Goal: Task Accomplishment & Management: Use online tool/utility

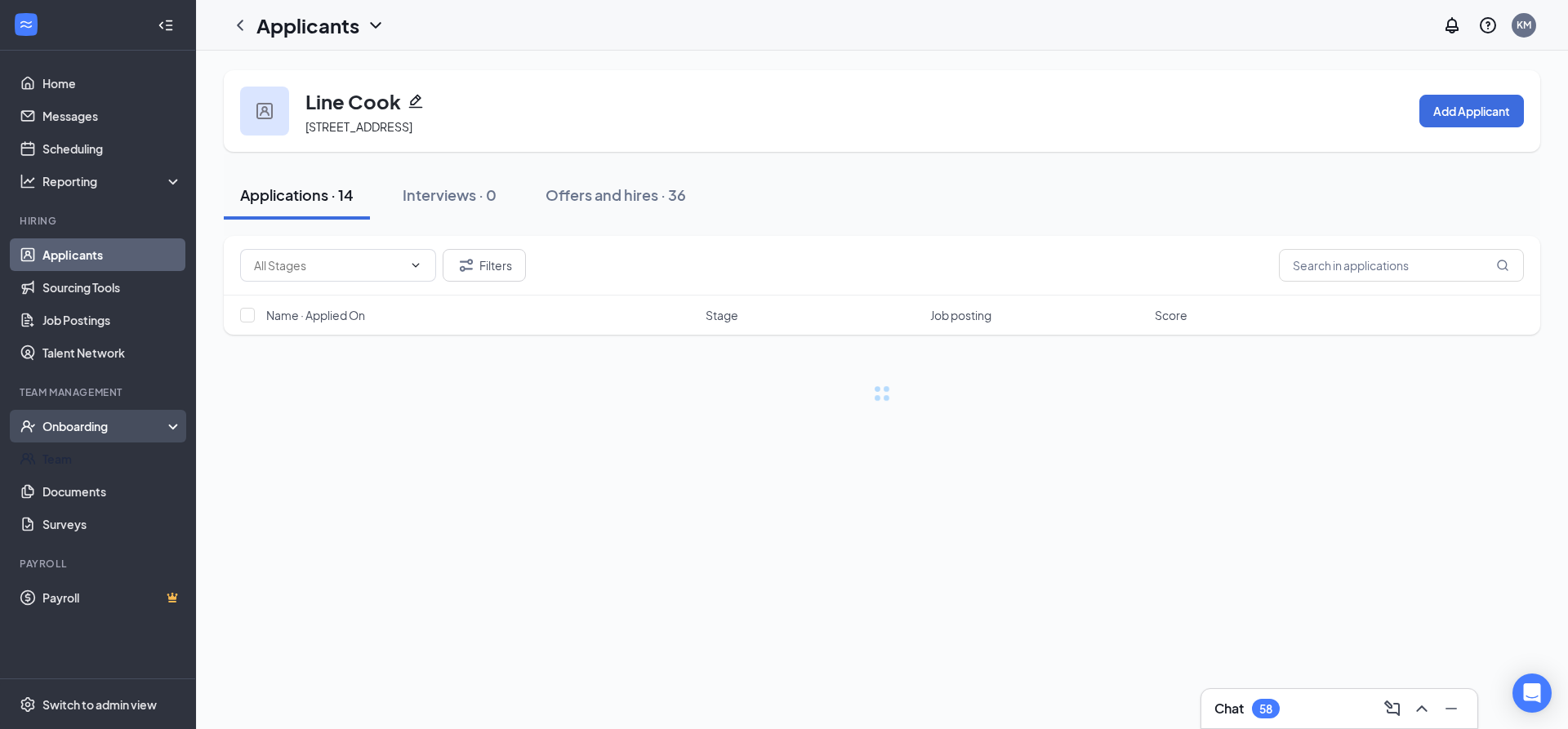
click at [116, 434] on div "Onboarding" at bounding box center [105, 426] width 126 height 17
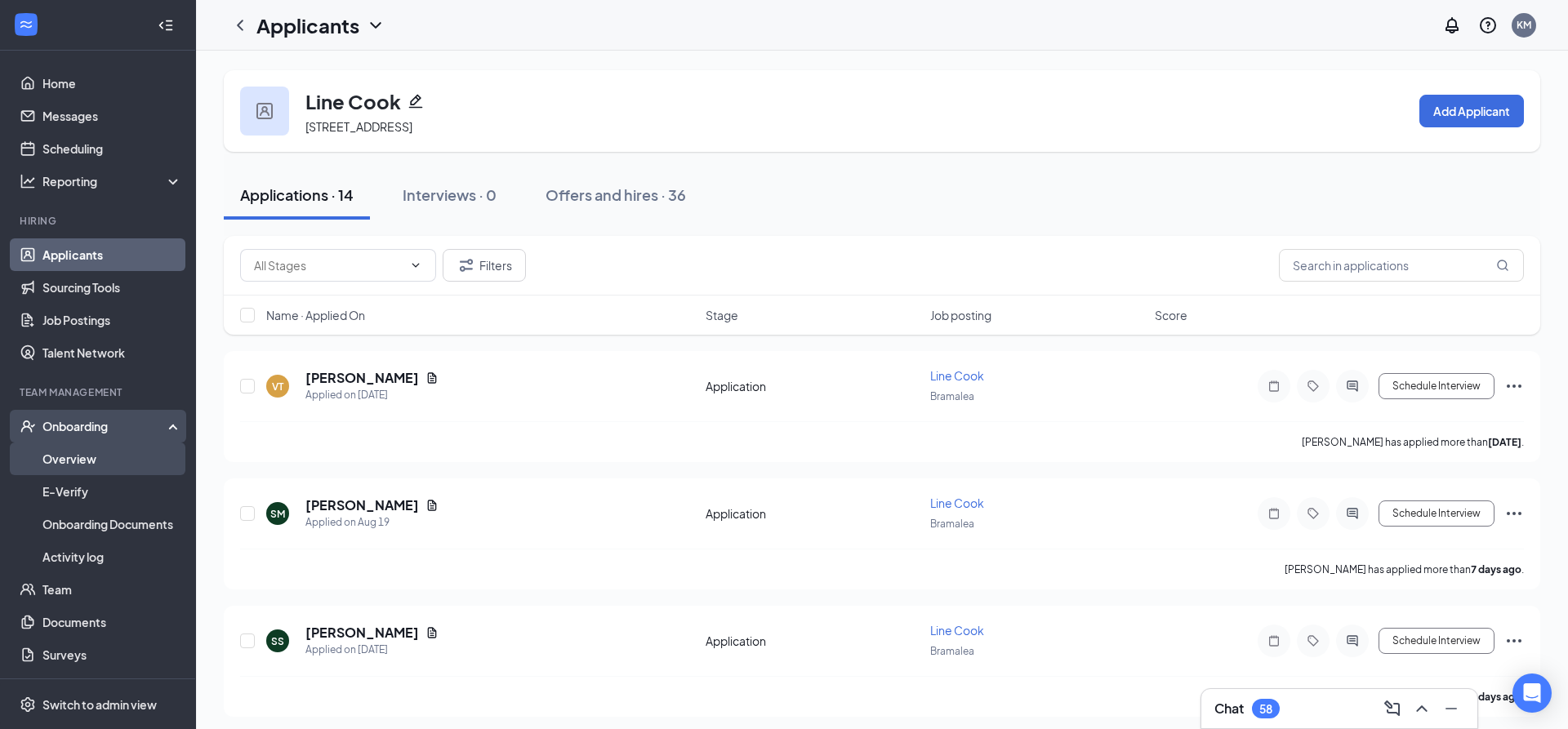
click at [85, 467] on link "Overview" at bounding box center [113, 459] width 140 height 33
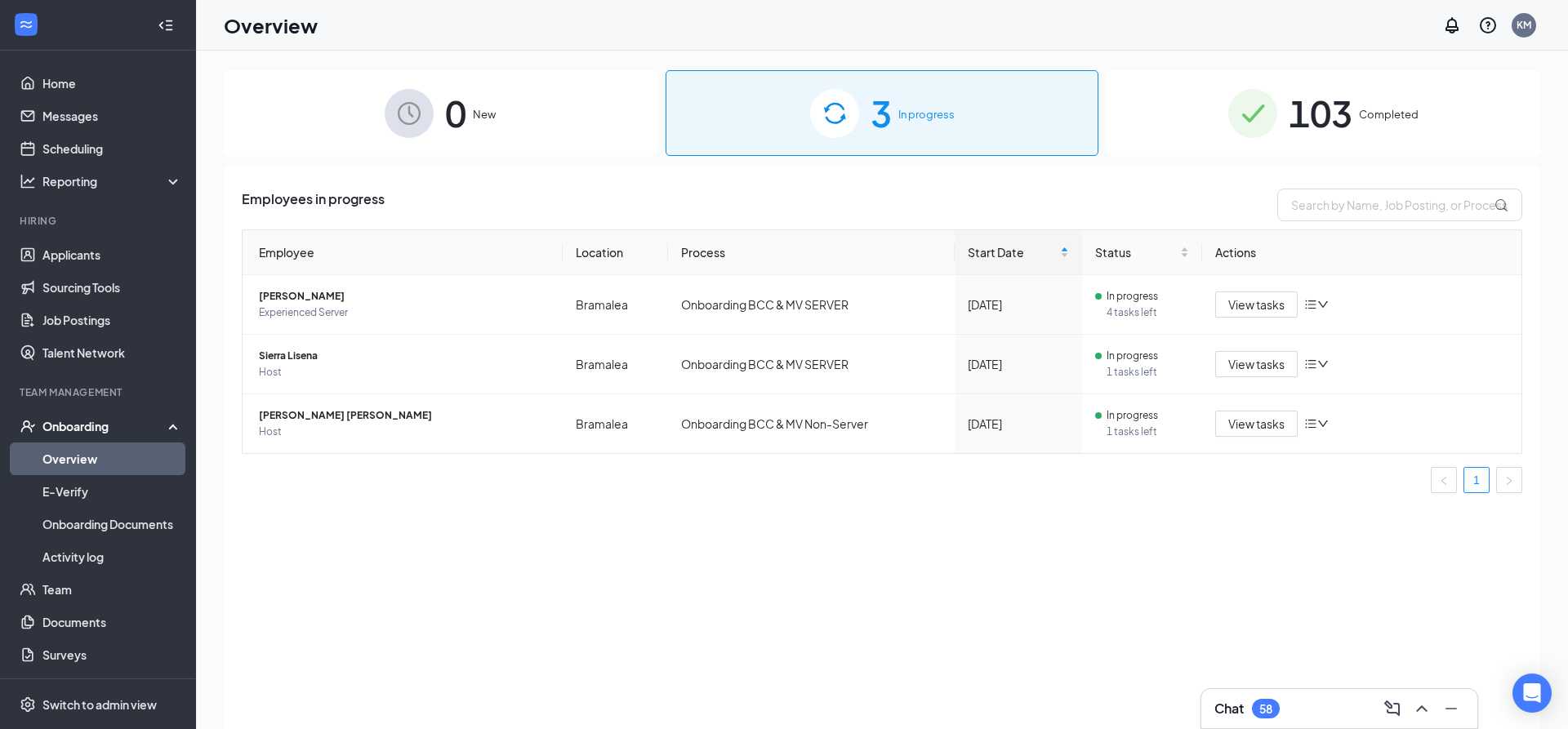
click at [1362, 112] on span "Completed" at bounding box center [1389, 115] width 60 height 17
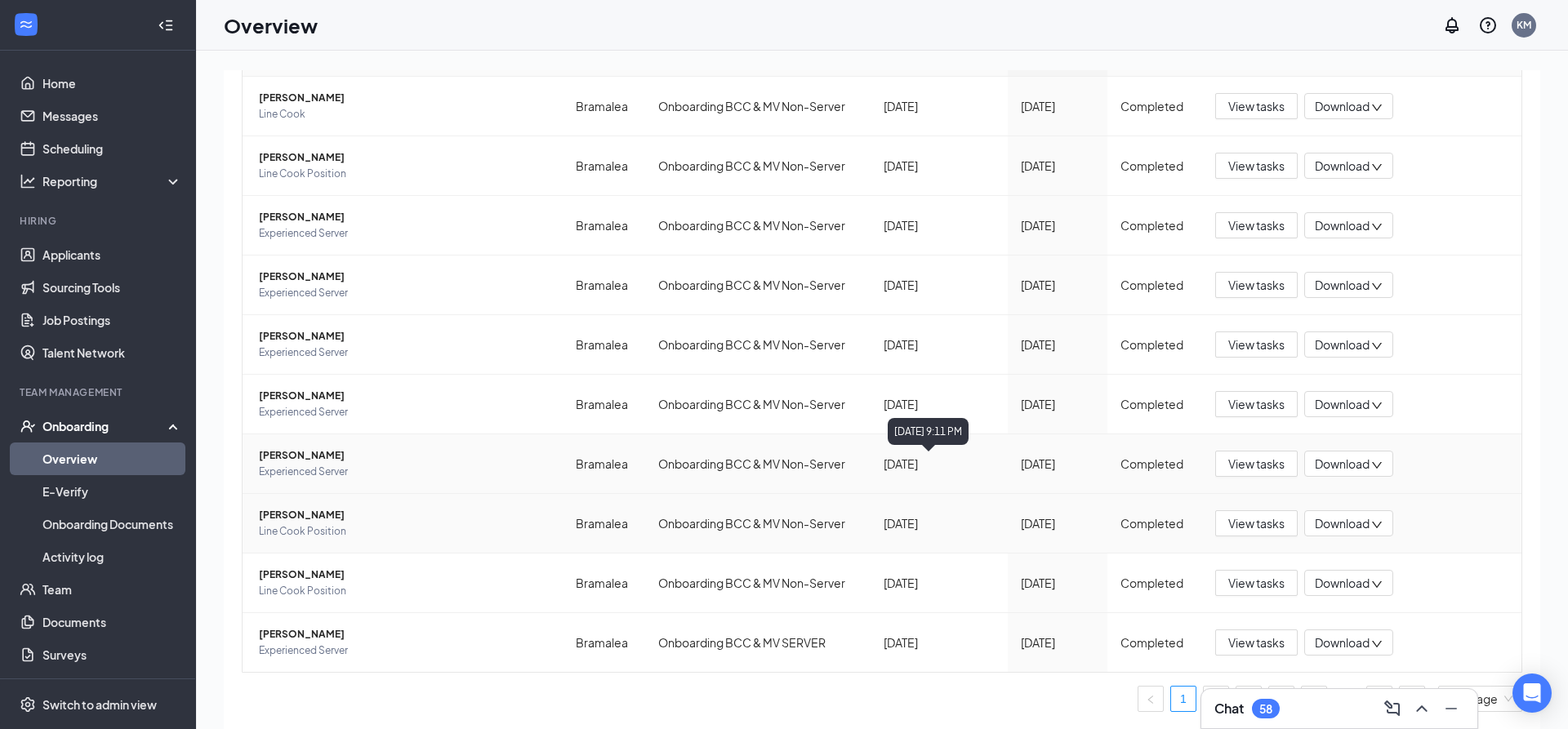
scroll to position [74, 0]
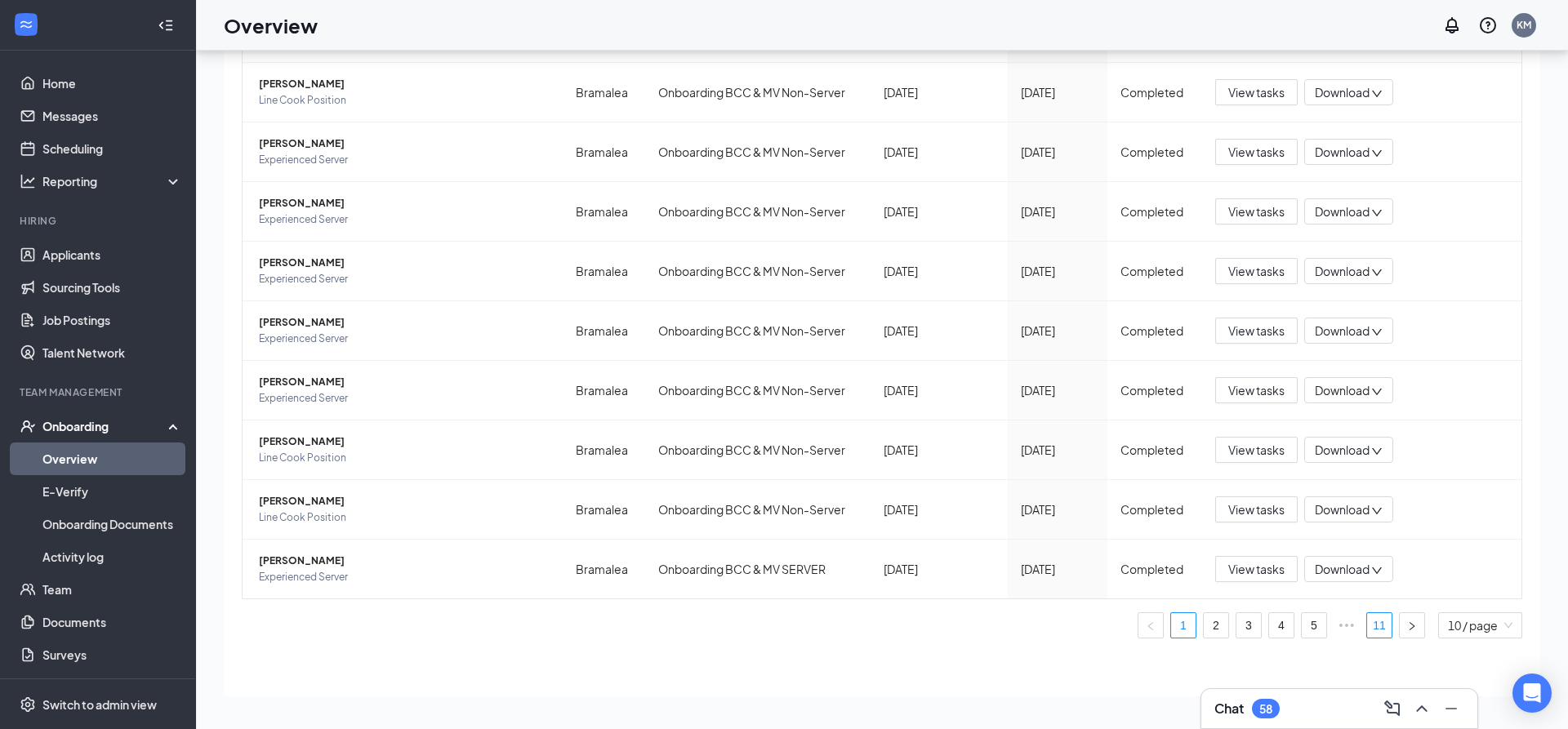
click at [1382, 622] on link "11" at bounding box center [1380, 626] width 24 height 24
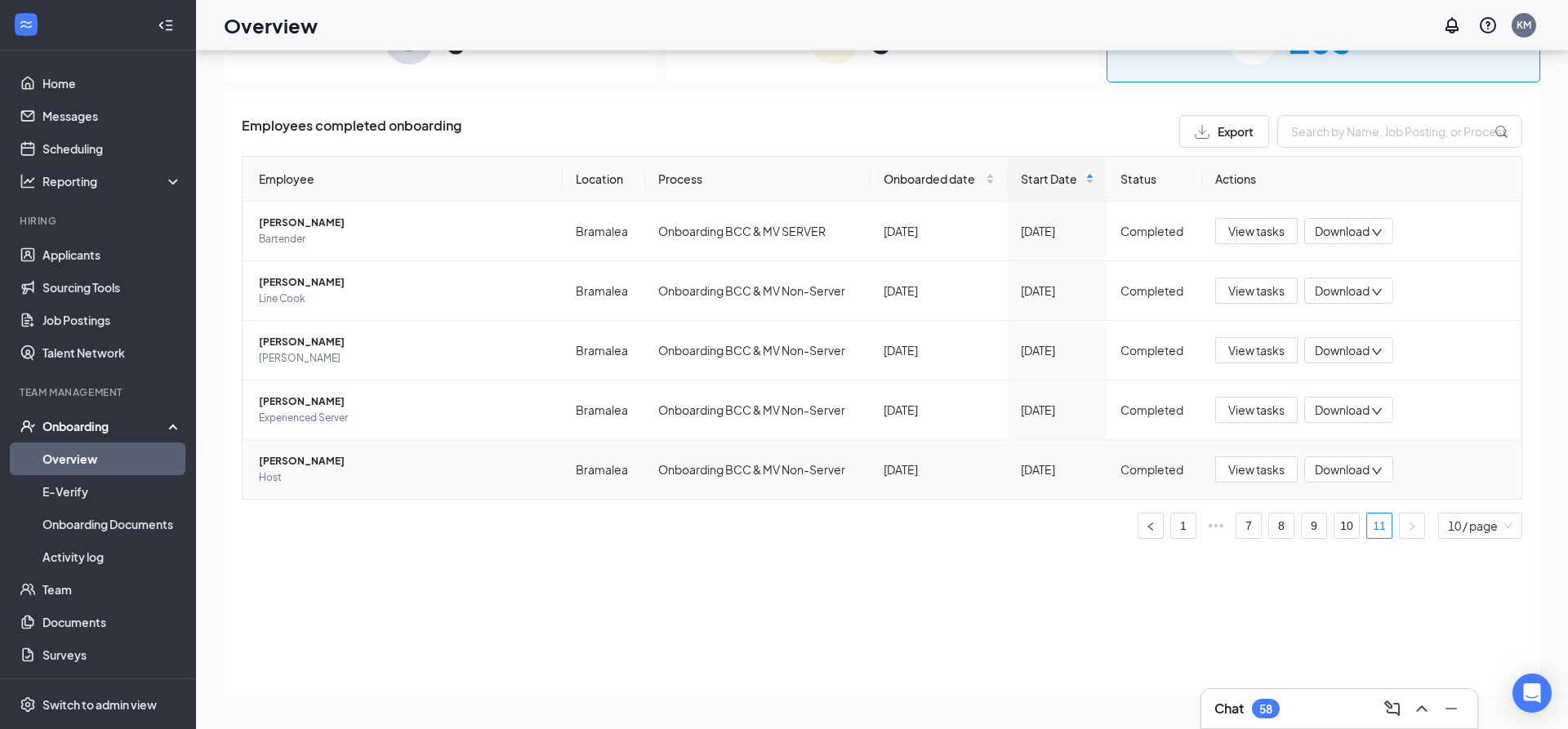
click at [296, 479] on span "Host" at bounding box center [404, 478] width 291 height 17
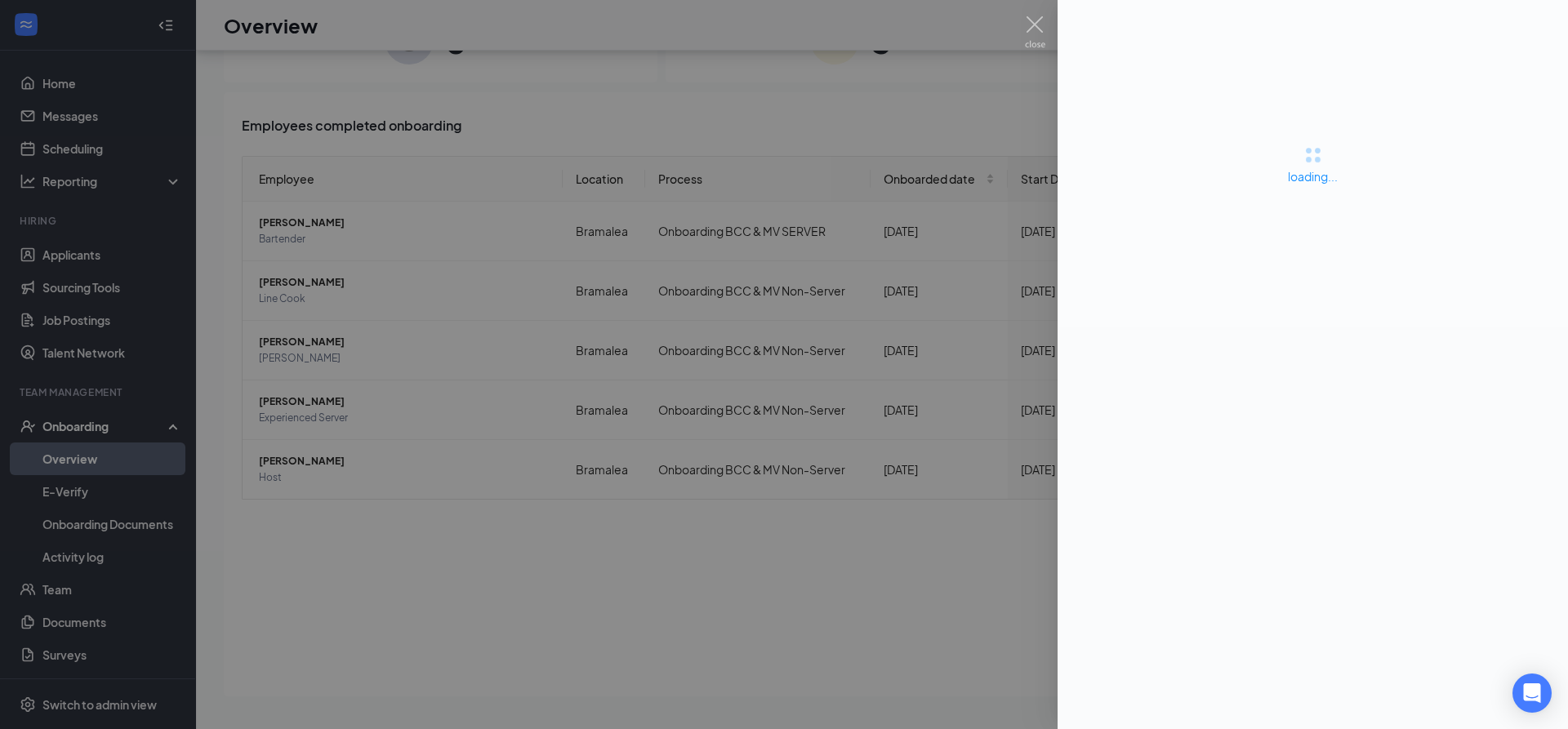
click at [752, 618] on div at bounding box center [784, 364] width 1568 height 729
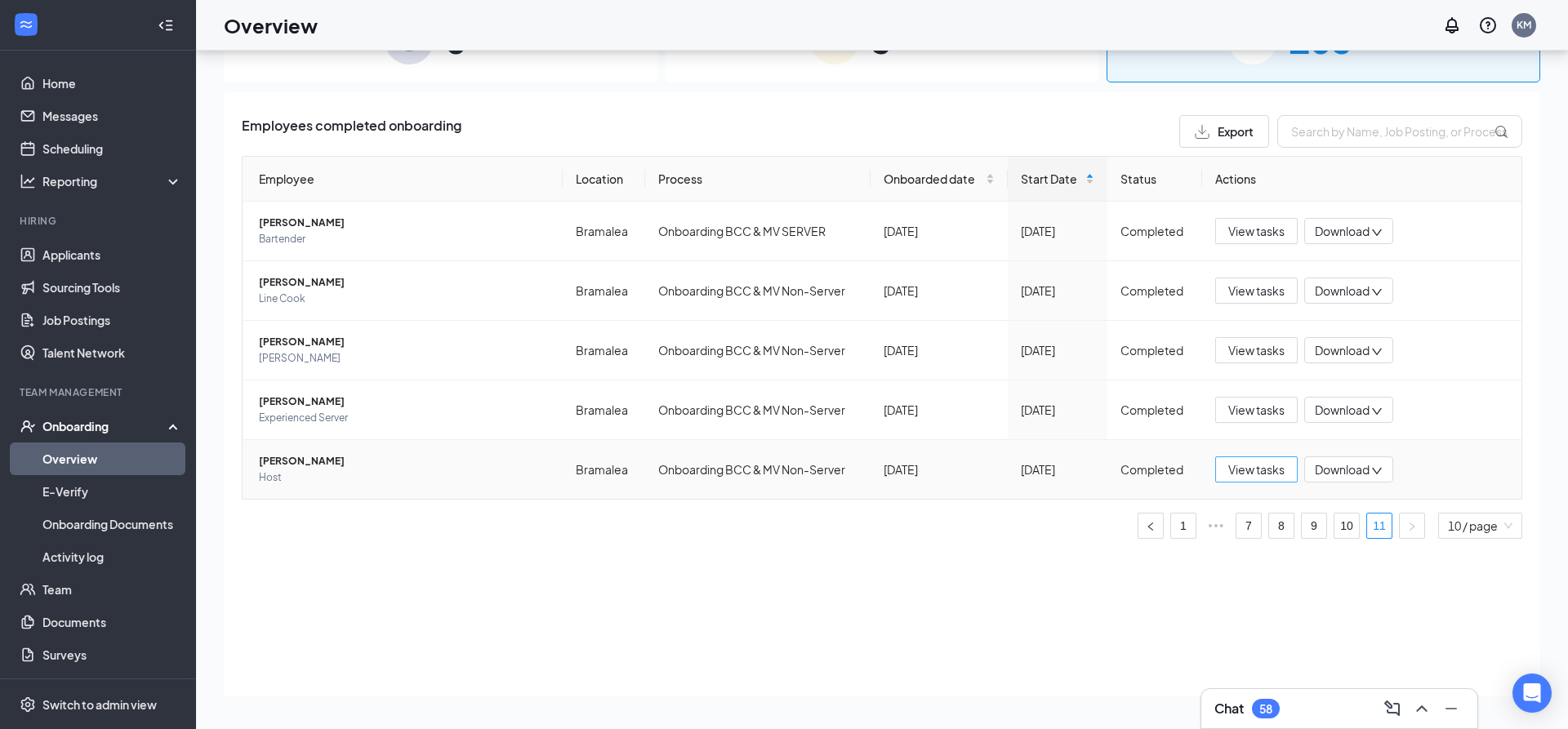
click at [1255, 468] on span "View tasks" at bounding box center [1256, 469] width 57 height 18
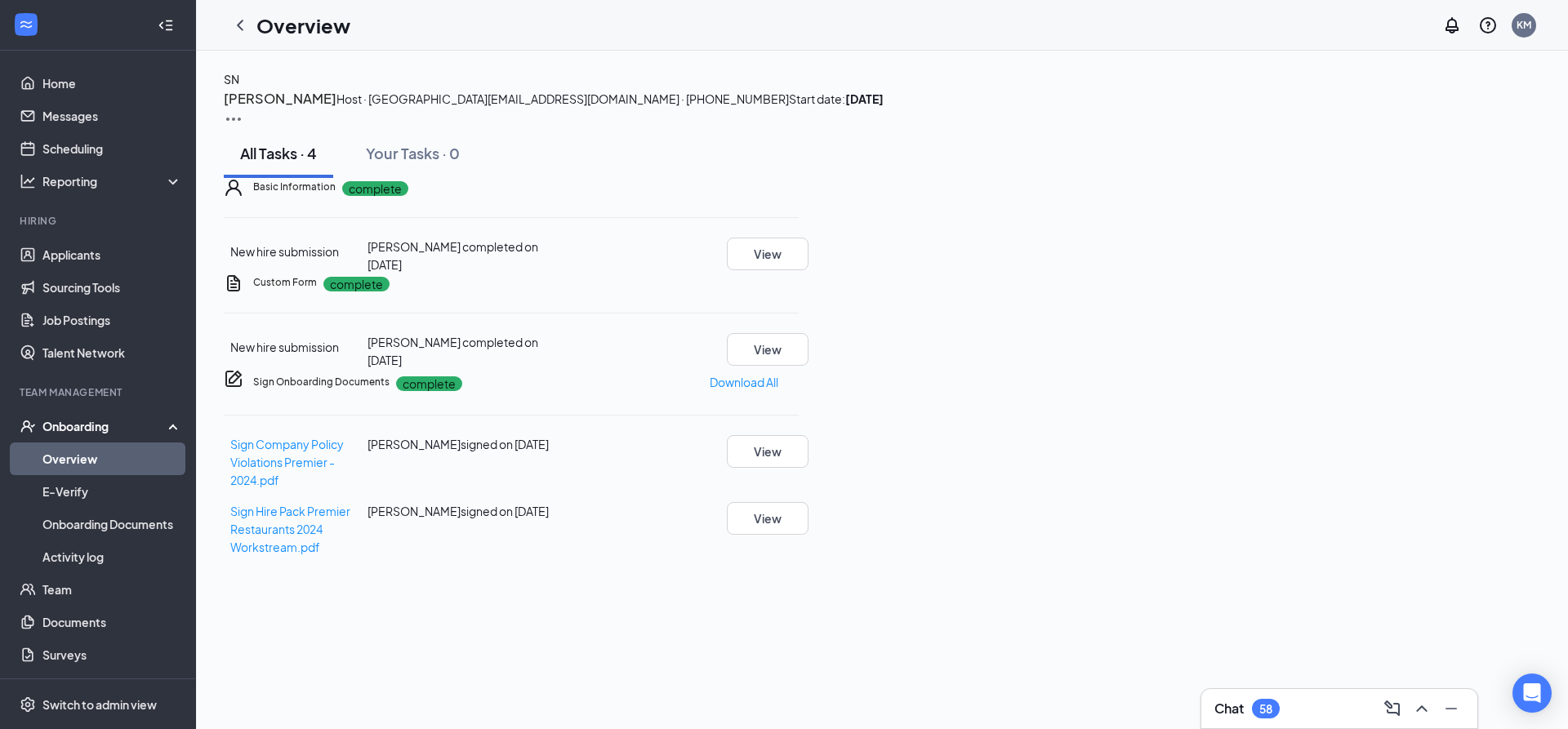
scroll to position [9, 0]
click at [809, 366] on button "View" at bounding box center [768, 349] width 82 height 33
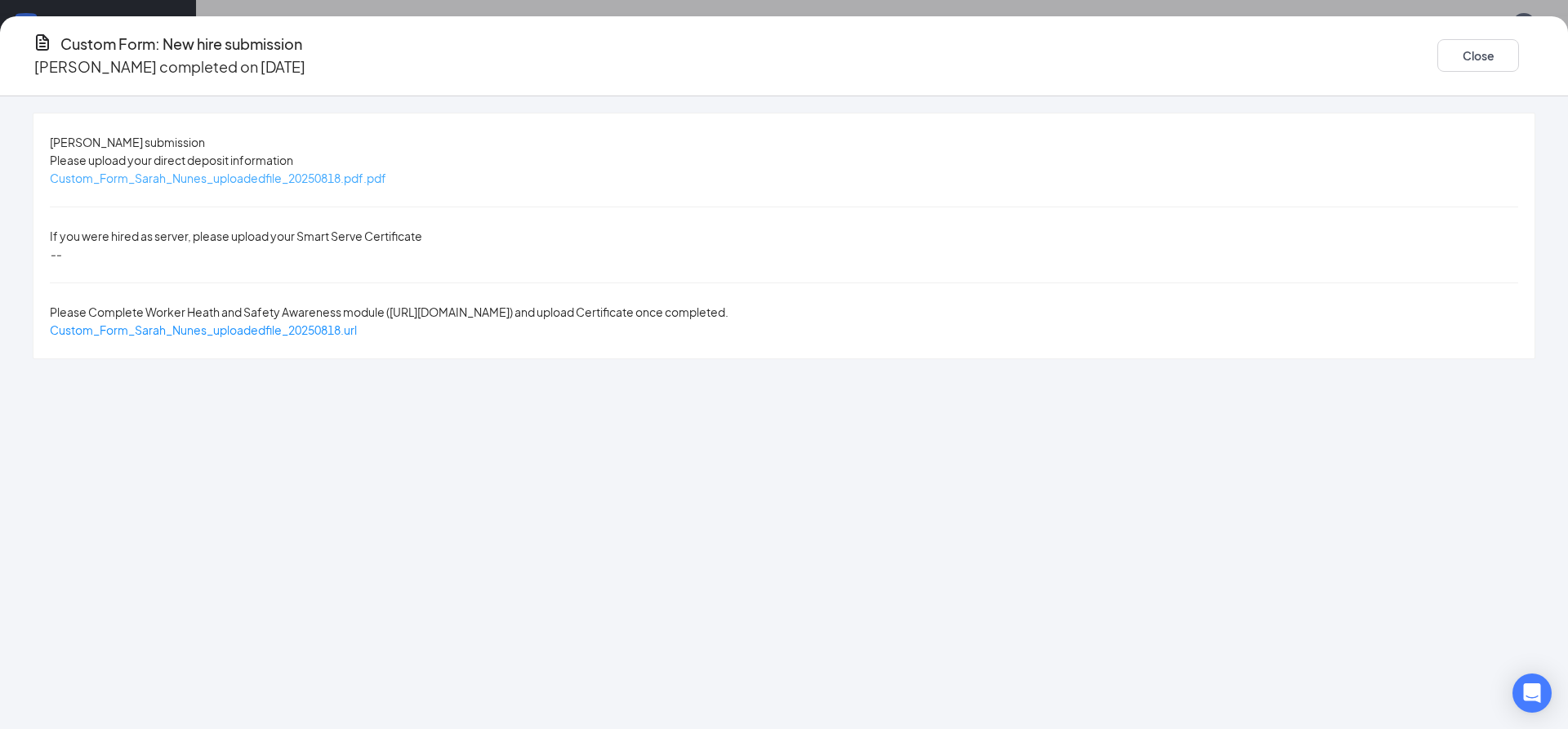
click at [386, 182] on span "Custom_Form_Sarah_Nunes_uploadedfile_20250818.pdf.pdf" at bounding box center [218, 178] width 336 height 15
